Goal: Task Accomplishment & Management: Manage account settings

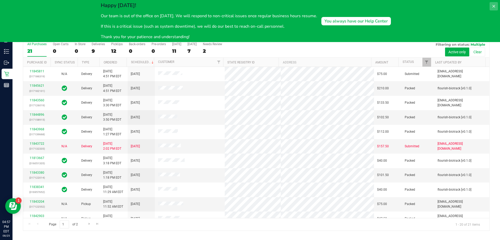
click at [494, 7] on icon at bounding box center [494, 6] width 3 height 3
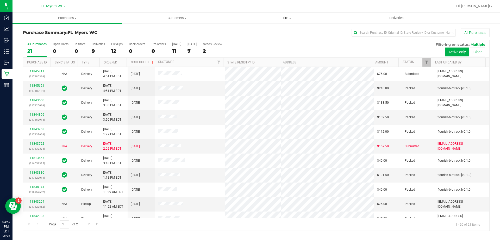
click at [292, 13] on uib-tab-heading "Tills Manage tills Reconcile e-payments" at bounding box center [286, 18] width 109 height 10
click at [268, 32] on li "Manage tills" at bounding box center [287, 31] width 110 height 6
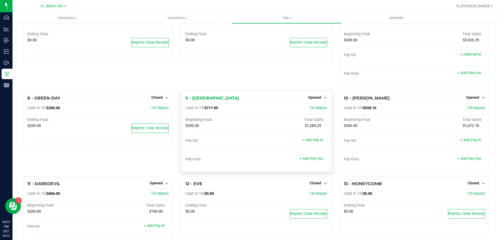
scroll to position [115, 0]
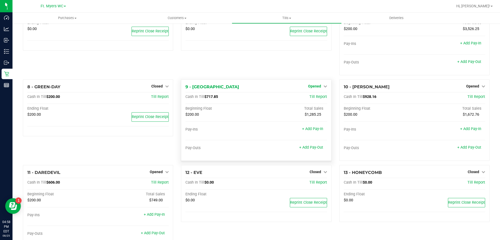
click at [319, 85] on span "Opened" at bounding box center [314, 86] width 13 height 4
click at [308, 98] on link "Close Till" at bounding box center [315, 97] width 14 height 4
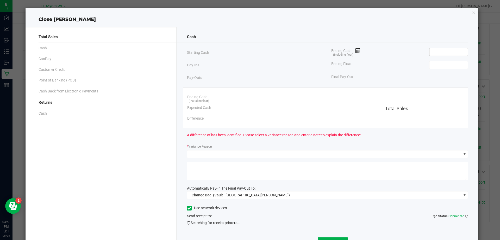
click at [444, 50] on input at bounding box center [449, 51] width 38 height 7
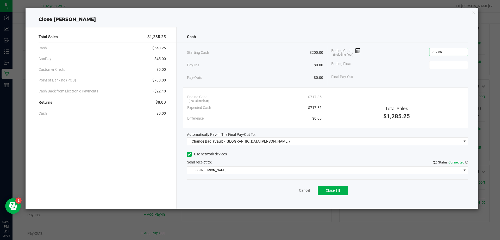
type input "$717.85"
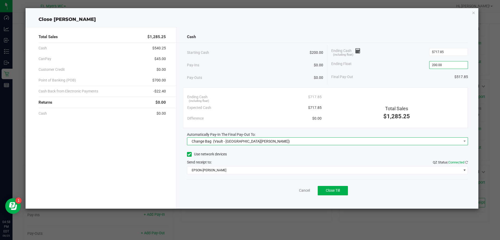
click at [296, 140] on span "Change Bag (Vault - [GEOGRAPHIC_DATA][PERSON_NAME])" at bounding box center [324, 140] width 274 height 7
type input "$200.00"
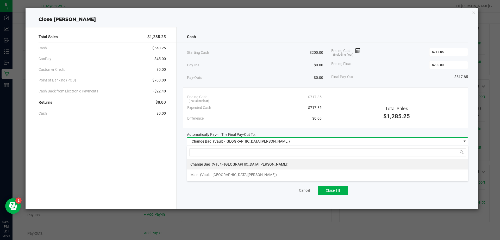
scroll to position [8, 281]
click at [226, 174] on span "(Vault - [GEOGRAPHIC_DATA][PERSON_NAME])" at bounding box center [238, 174] width 77 height 4
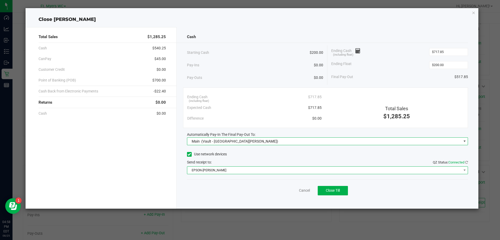
click at [230, 173] on span "EPSON-[PERSON_NAME]" at bounding box center [324, 169] width 274 height 7
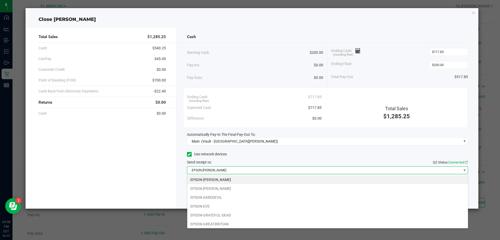
scroll to position [36, 0]
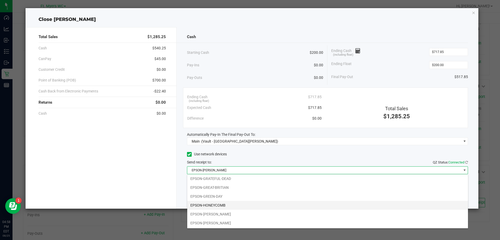
click at [220, 204] on li "EPSON-HONEYCOMB" at bounding box center [327, 204] width 281 height 9
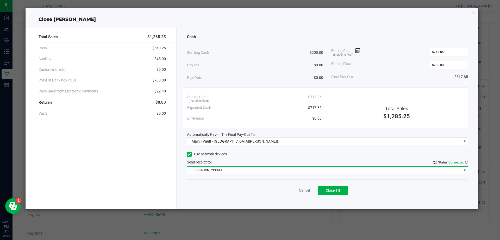
click at [272, 60] on div "Pay-Ins $0.00" at bounding box center [255, 65] width 137 height 11
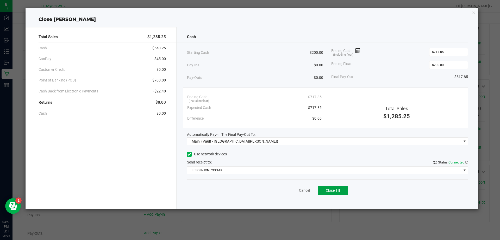
click at [330, 192] on span "Close Till" at bounding box center [333, 190] width 14 height 4
click at [289, 189] on link "Dismiss" at bounding box center [293, 189] width 13 height 5
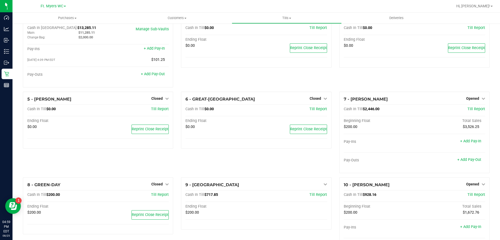
scroll to position [0, 0]
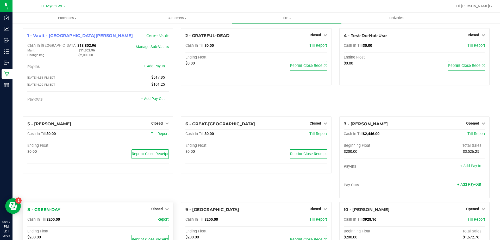
click at [119, 237] on div "Reprint Close Receipt" at bounding box center [133, 239] width 71 height 9
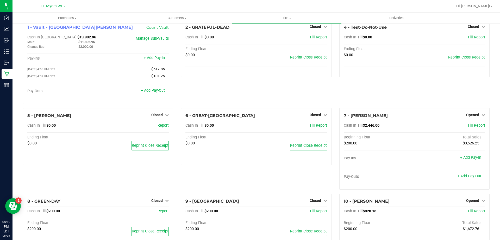
scroll to position [9, 0]
click at [294, 22] on uib-tab-heading "Tills Manage tills Reconcile e-payments" at bounding box center [286, 18] width 109 height 10
click at [264, 29] on span "Manage tills" at bounding box center [249, 31] width 35 height 4
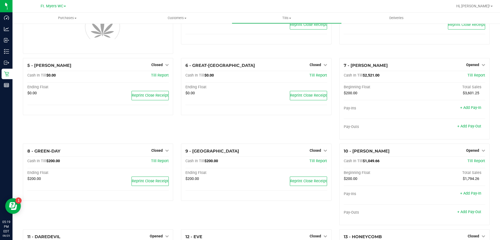
scroll to position [41, 0]
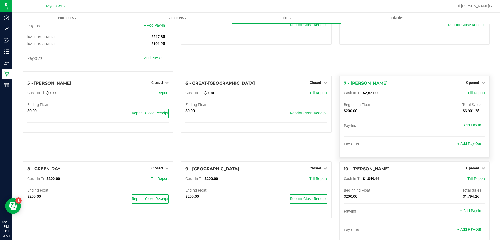
click at [477, 146] on link "+ Add Pay-Out" at bounding box center [470, 143] width 24 height 4
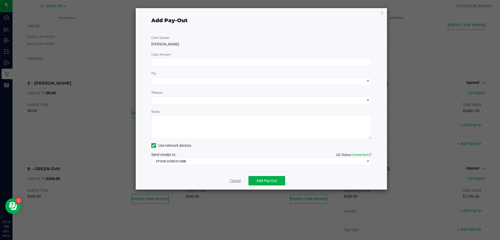
click at [239, 181] on link "Cancel" at bounding box center [235, 180] width 11 height 5
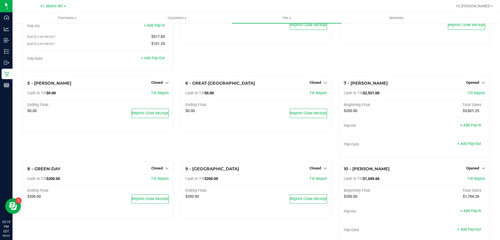
scroll to position [69, 0]
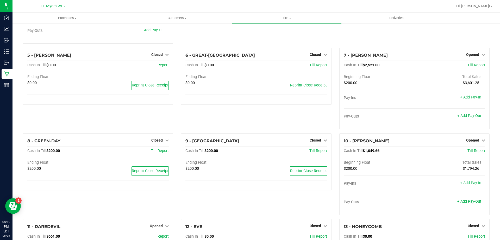
click at [474, 142] on span "Opened" at bounding box center [473, 140] width 13 height 4
click at [471, 151] on link "Close Till" at bounding box center [474, 151] width 14 height 4
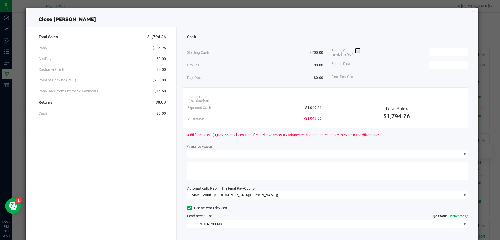
click at [225, 67] on div "Pay-Ins $0.00" at bounding box center [255, 65] width 137 height 11
click at [444, 50] on input at bounding box center [449, 51] width 38 height 7
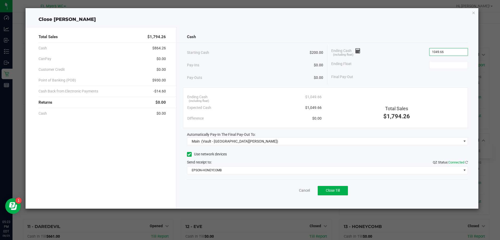
type input "$1,049.66"
click at [340, 192] on span "Close Till" at bounding box center [333, 190] width 14 height 4
type input "$200.00"
